Goal: Navigation & Orientation: Find specific page/section

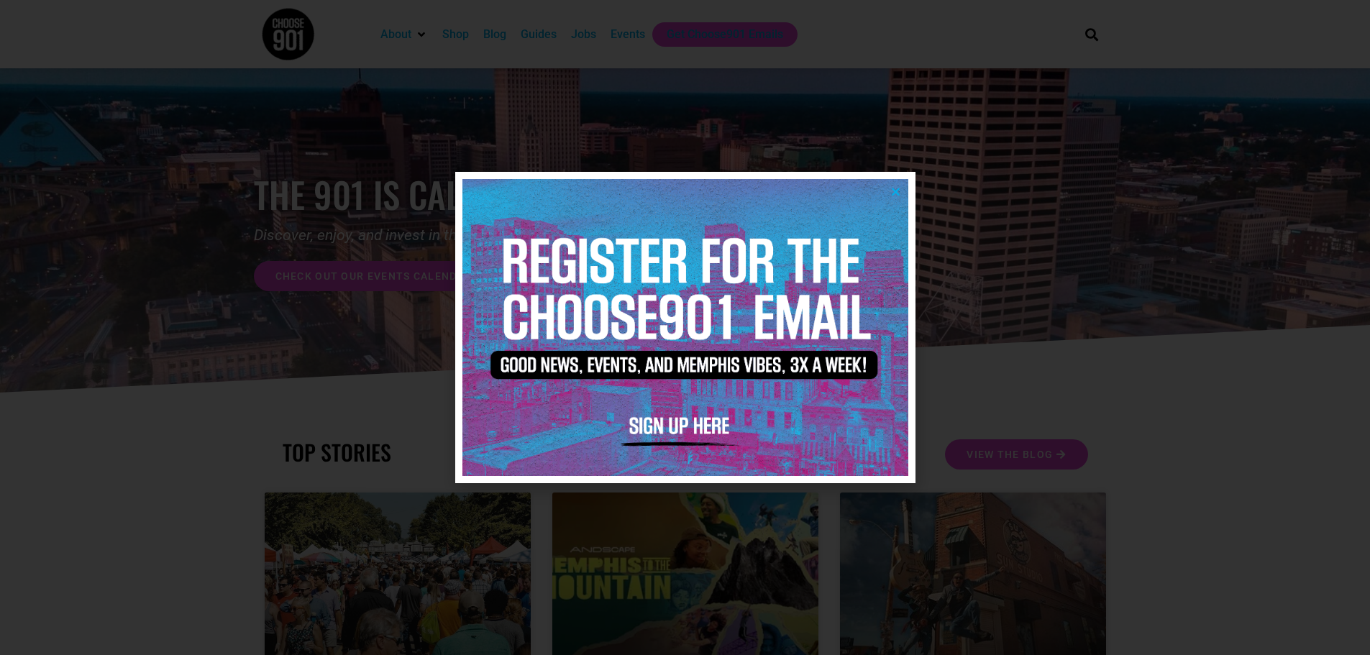
click at [897, 198] on img at bounding box center [686, 327] width 446 height 297
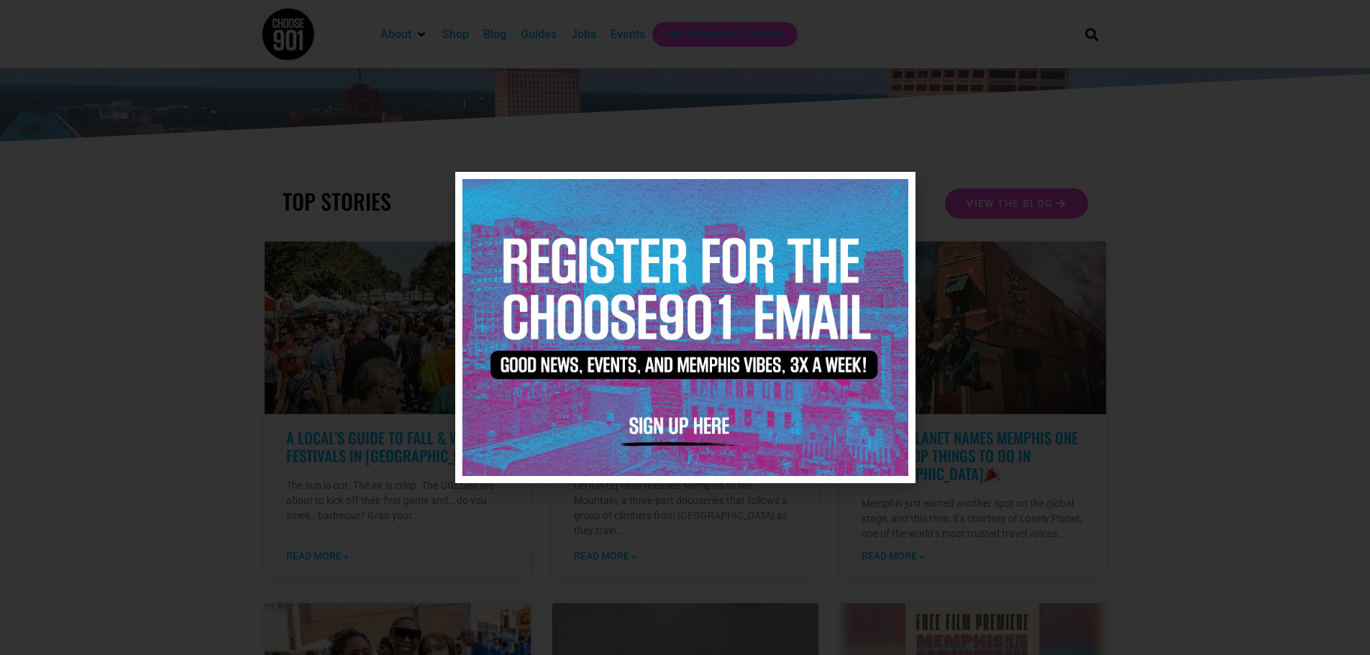
scroll to position [432, 0]
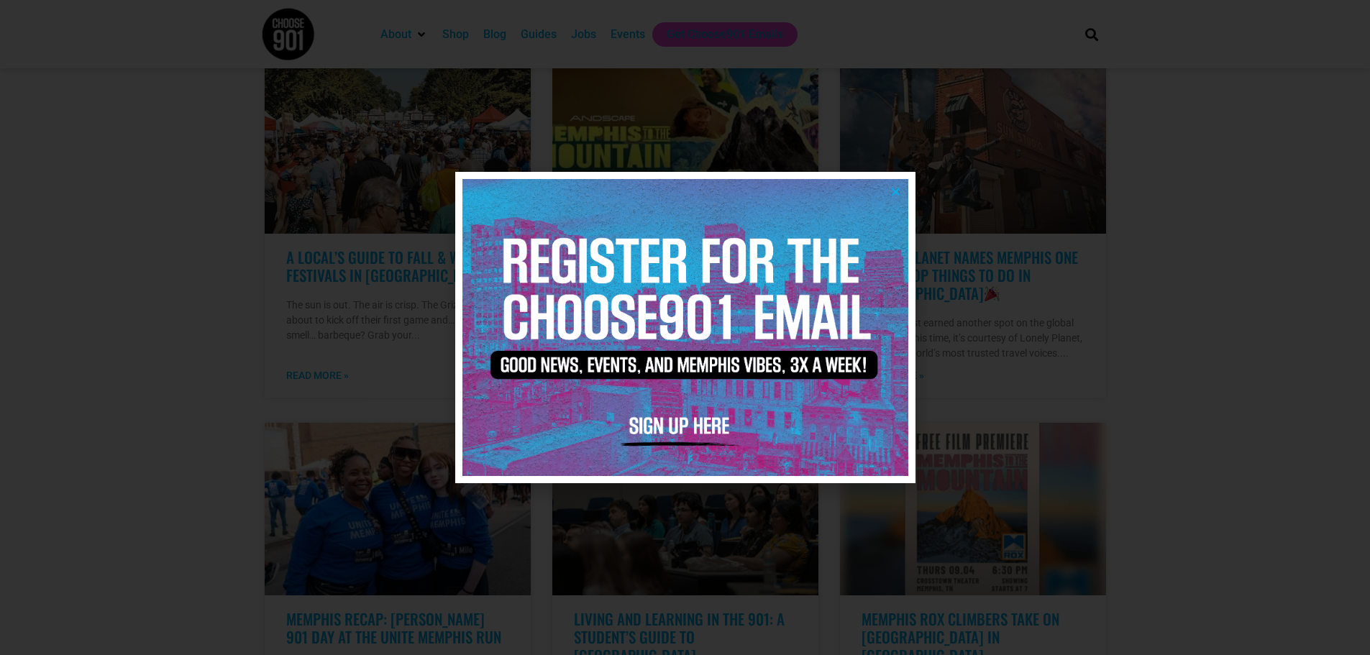
click at [896, 191] on icon "Close" at bounding box center [895, 191] width 11 height 11
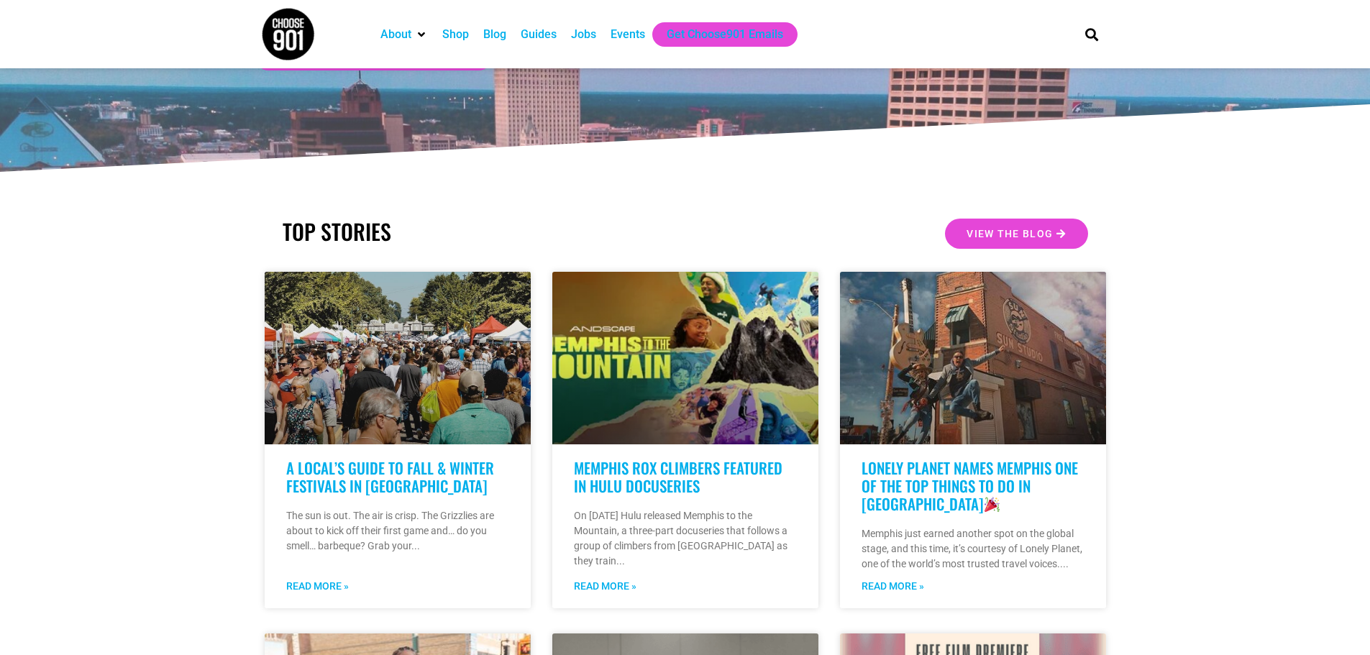
scroll to position [216, 0]
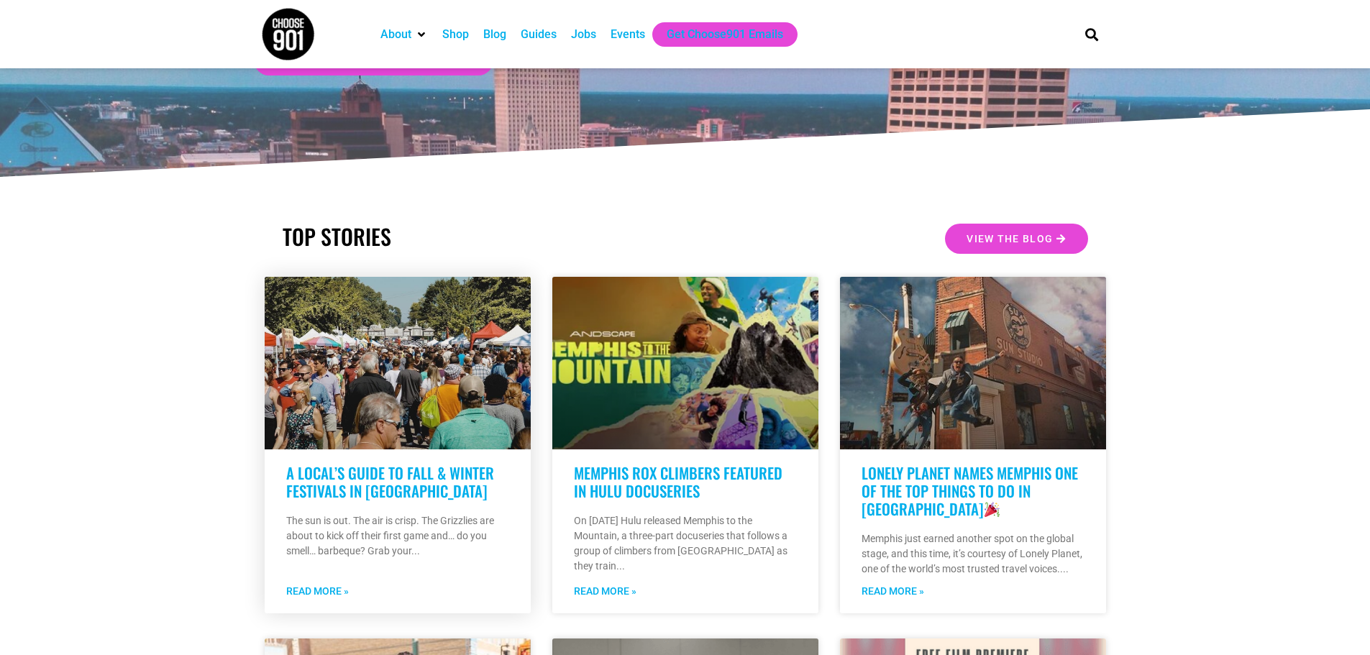
click at [367, 484] on link "A Local’s Guide to Fall & Winter Festivals in [GEOGRAPHIC_DATA]" at bounding box center [390, 482] width 208 height 40
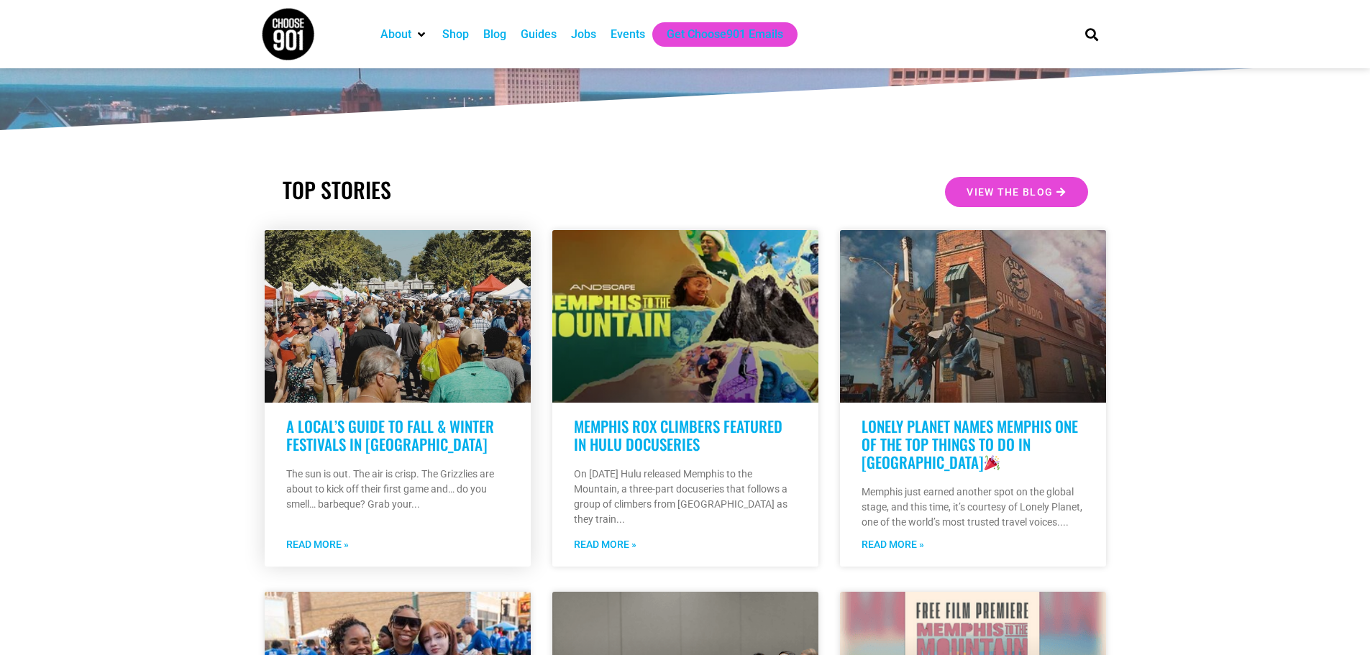
scroll to position [288, 0]
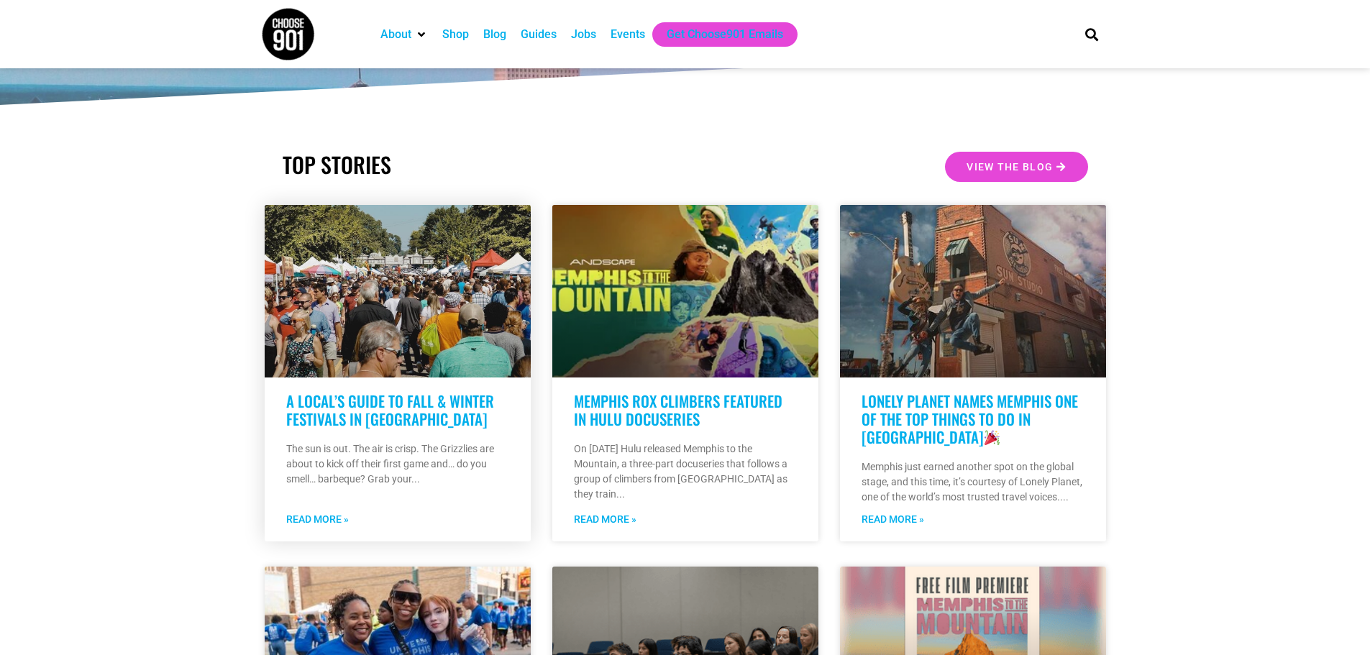
click at [355, 405] on link "A Local’s Guide to Fall & Winter Festivals in [GEOGRAPHIC_DATA]" at bounding box center [390, 410] width 208 height 40
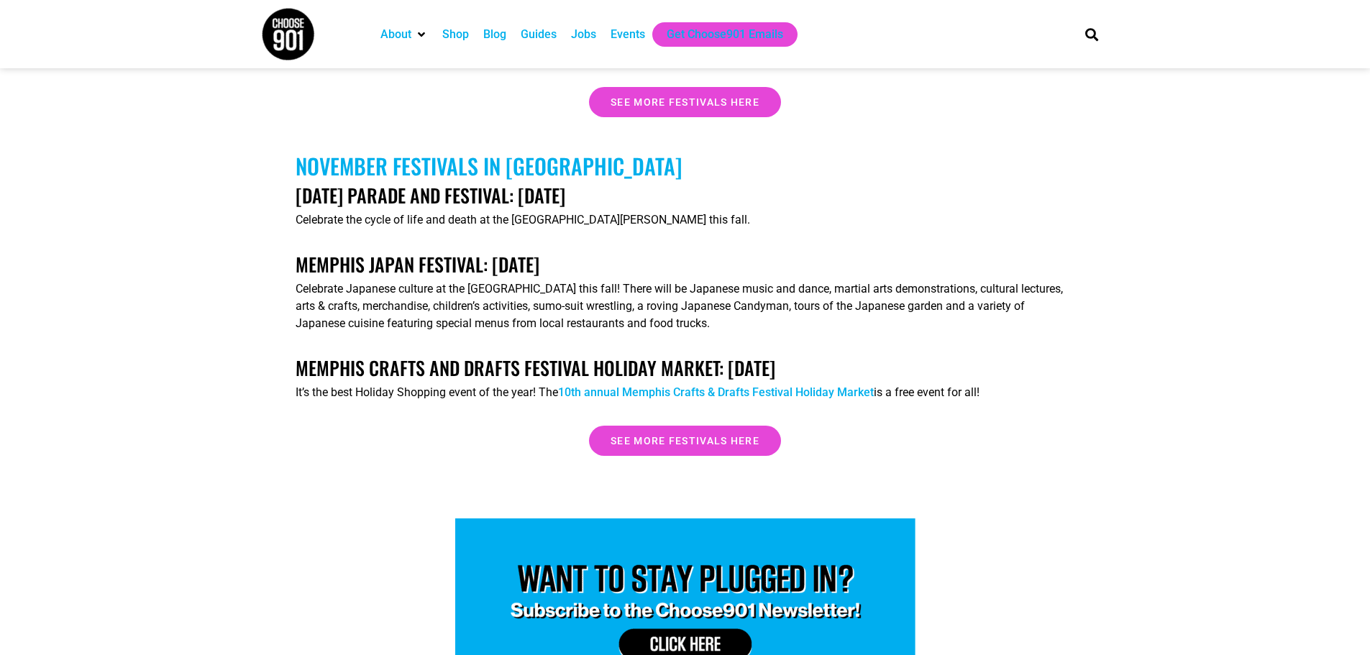
scroll to position [4460, 0]
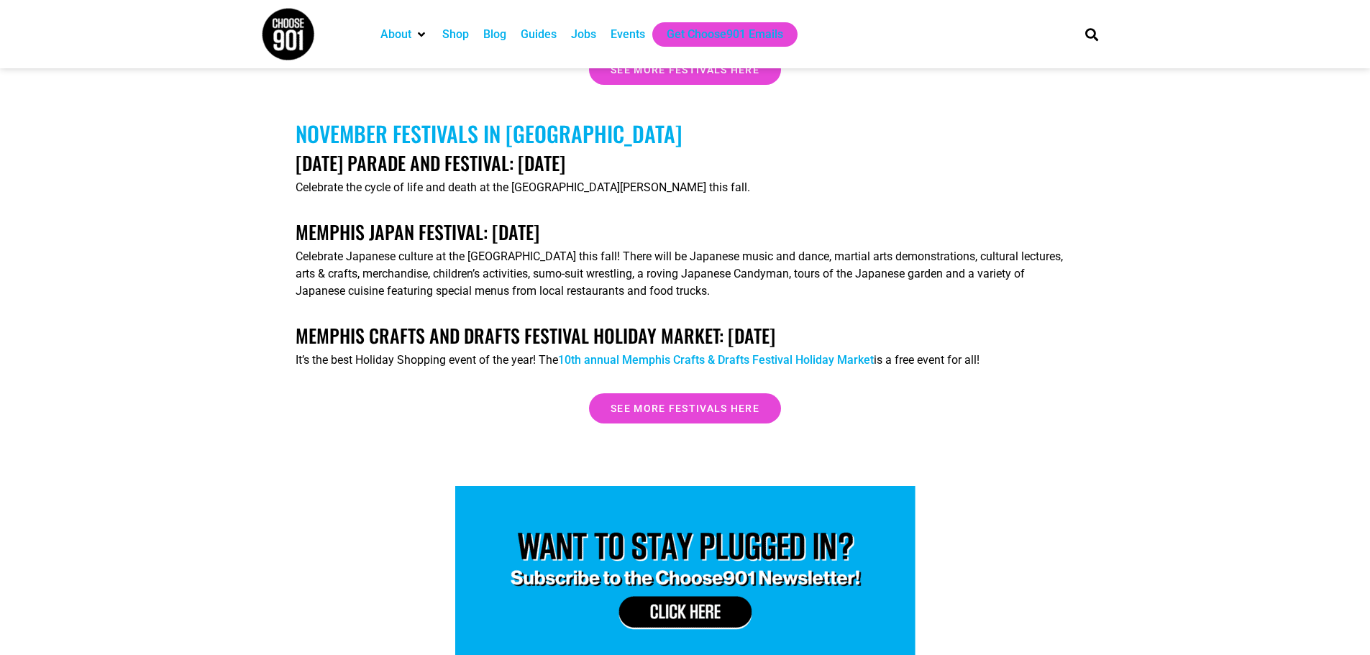
click at [591, 40] on div "Jobs" at bounding box center [583, 34] width 25 height 17
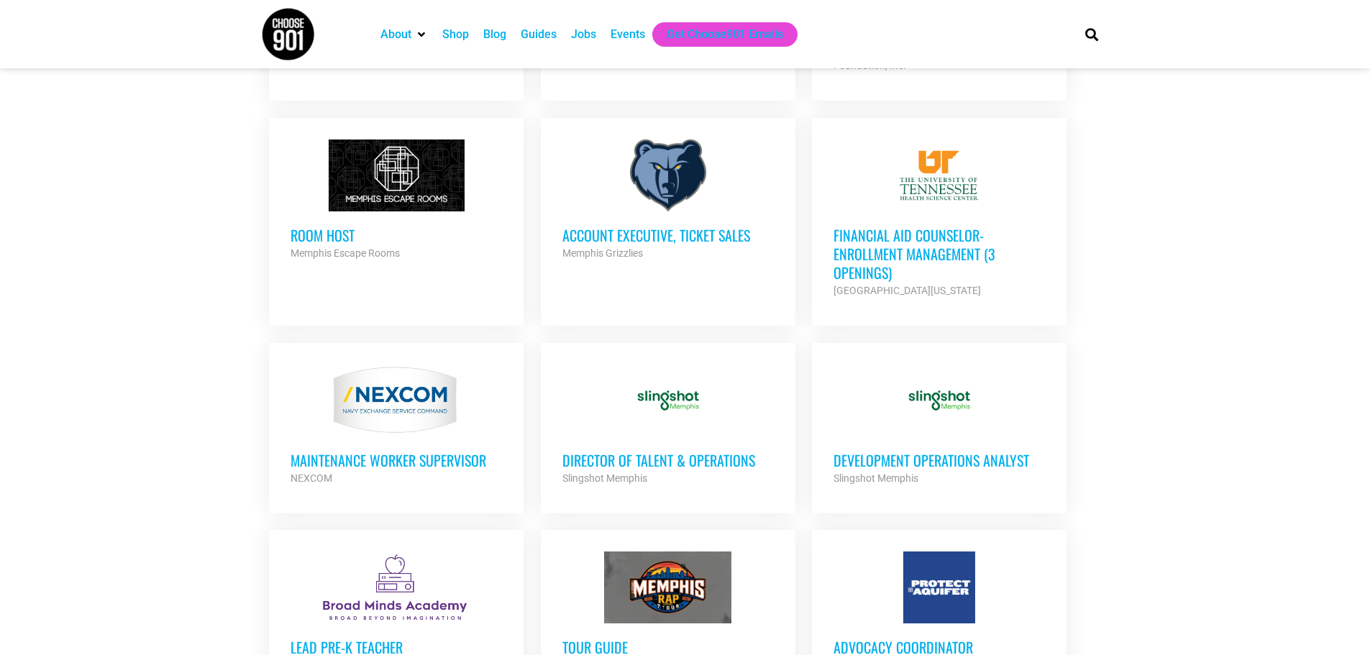
scroll to position [1367, 0]
